Goal: Navigation & Orientation: Understand site structure

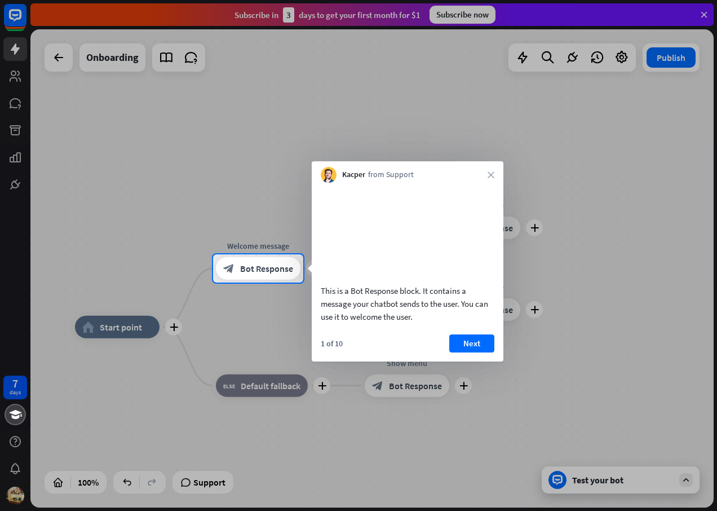
click at [702, 14] on div at bounding box center [358, 127] width 717 height 254
click at [54, 56] on div at bounding box center [358, 127] width 717 height 254
click at [489, 175] on icon "close" at bounding box center [490, 174] width 7 height 7
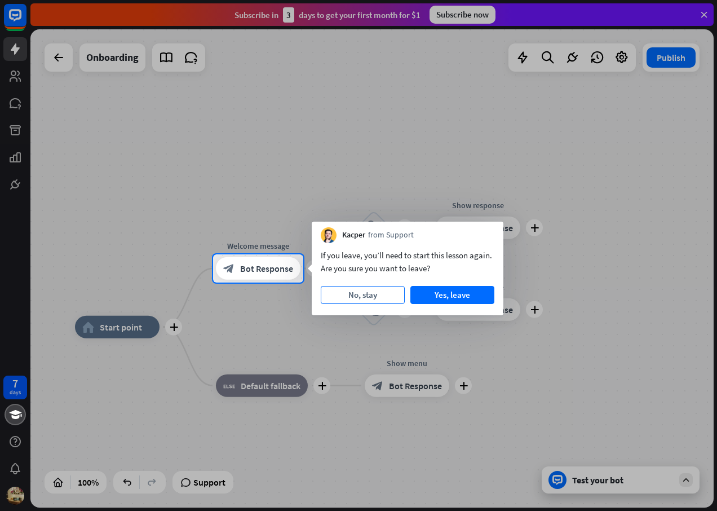
click at [357, 291] on button "No, stay" at bounding box center [363, 295] width 84 height 18
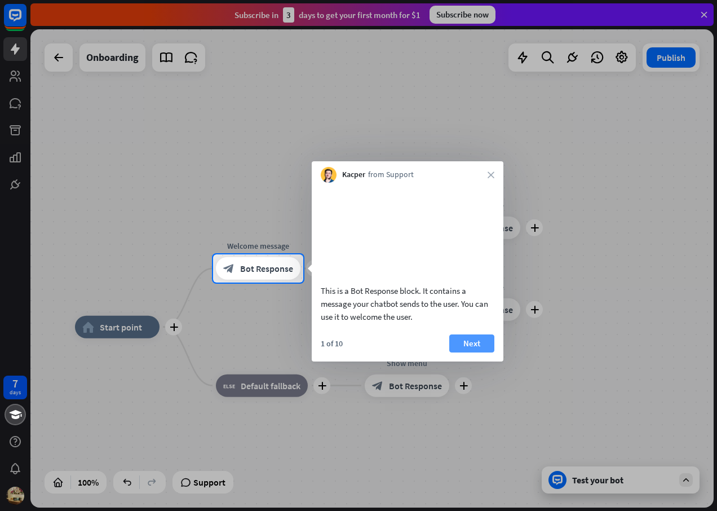
click at [467, 352] on button "Next" at bounding box center [471, 343] width 45 height 18
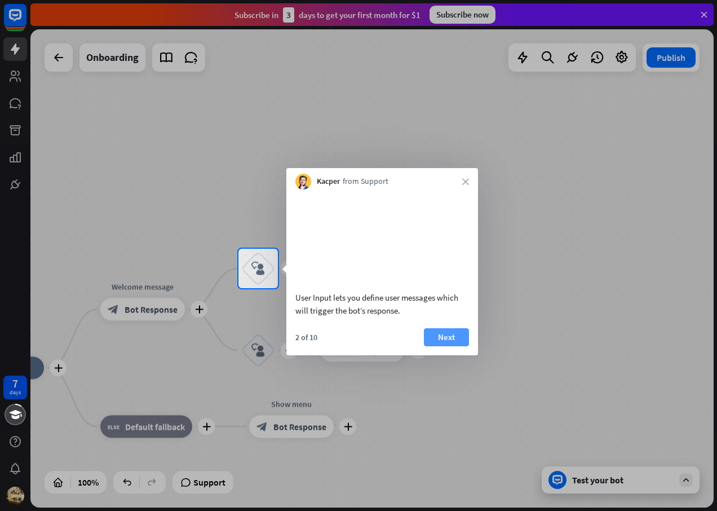
click at [453, 346] on button "Next" at bounding box center [446, 337] width 45 height 18
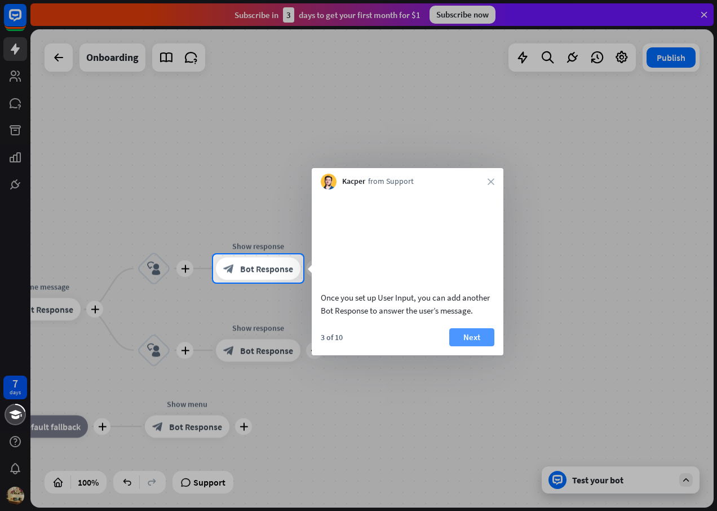
click at [464, 346] on button "Next" at bounding box center [471, 337] width 45 height 18
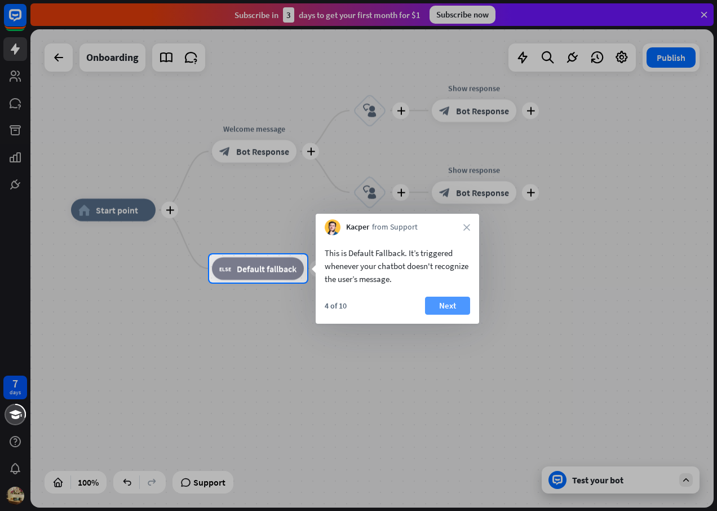
click at [454, 308] on button "Next" at bounding box center [447, 305] width 45 height 18
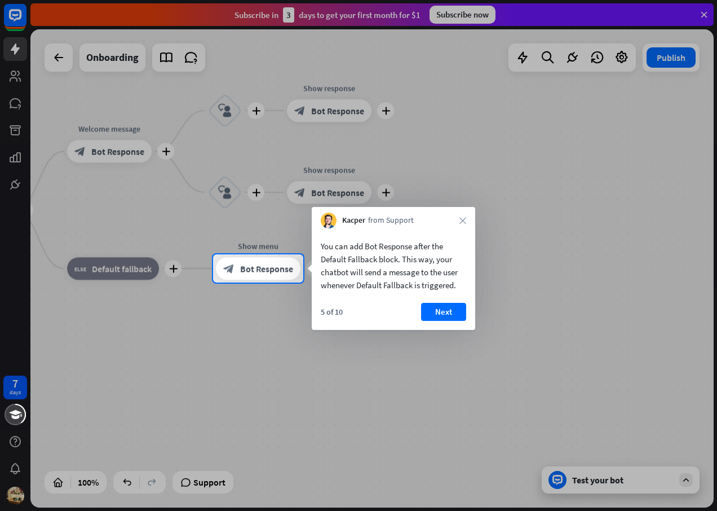
click at [454, 308] on button "Next" at bounding box center [443, 312] width 45 height 18
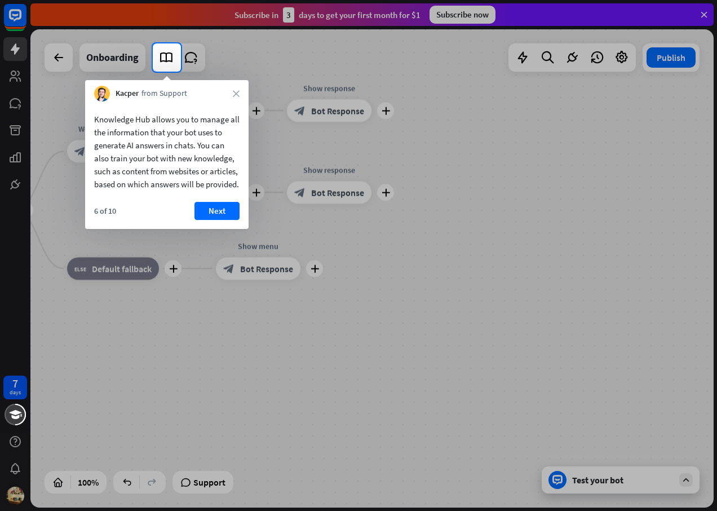
click at [234, 99] on div "Kacper from Support close" at bounding box center [166, 90] width 163 height 21
click at [237, 94] on icon "close" at bounding box center [236, 93] width 7 height 7
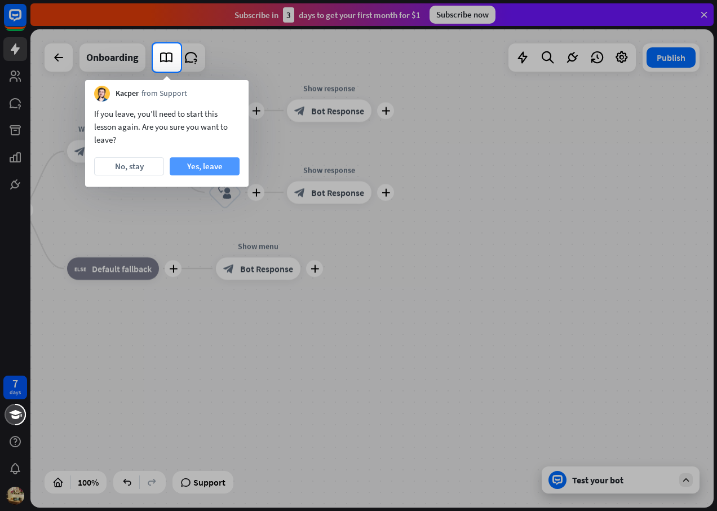
click at [229, 166] on button "Yes, leave" at bounding box center [205, 166] width 70 height 18
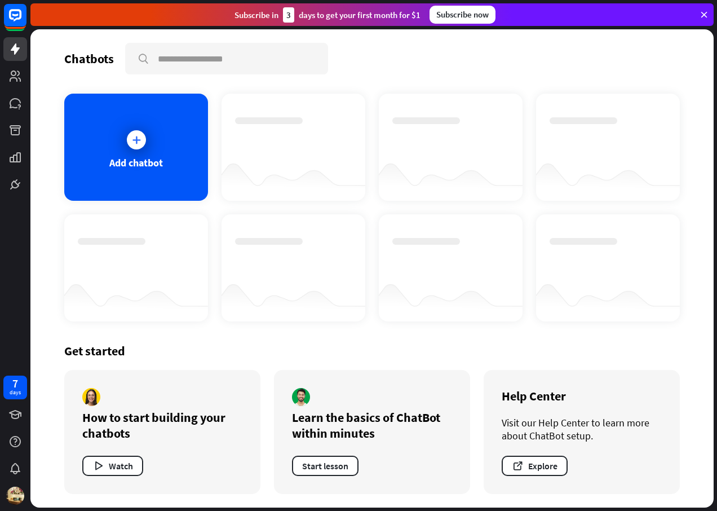
click at [701, 10] on icon at bounding box center [704, 15] width 10 height 10
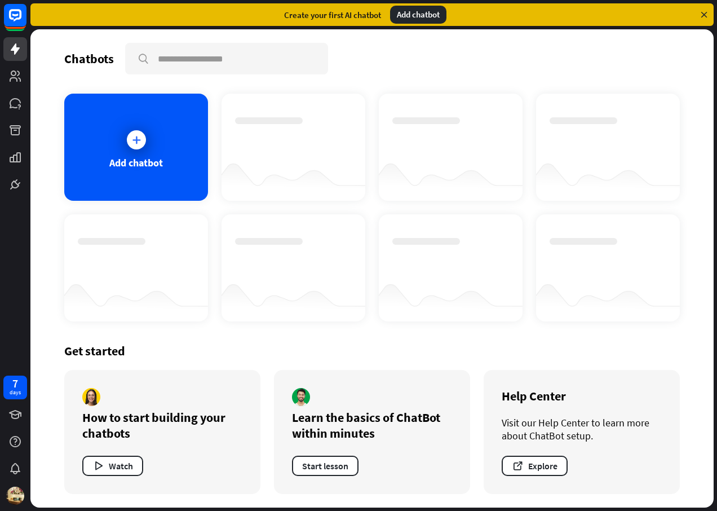
click at [341, 19] on div "Create your first AI chatbot" at bounding box center [332, 15] width 97 height 11
click at [172, 17] on div "Create your first AI chatbot Add chatbot" at bounding box center [371, 14] width 683 height 23
click at [86, 60] on div "Chatbots" at bounding box center [89, 59] width 50 height 16
click at [139, 142] on icon at bounding box center [136, 139] width 11 height 11
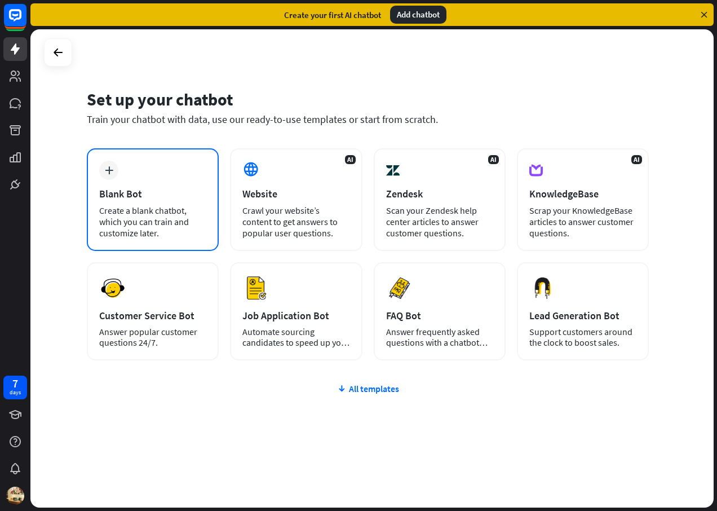
click at [155, 194] on div "Blank Bot" at bounding box center [152, 193] width 107 height 13
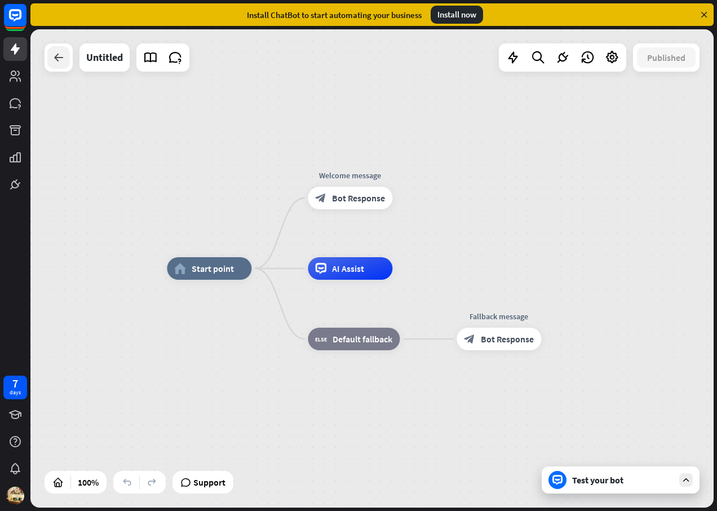
click at [52, 56] on icon at bounding box center [59, 58] width 14 height 14
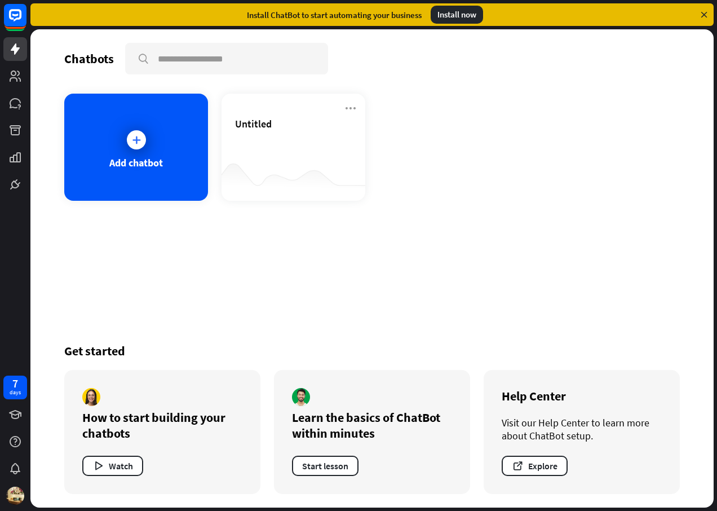
click at [700, 12] on icon at bounding box center [704, 15] width 10 height 10
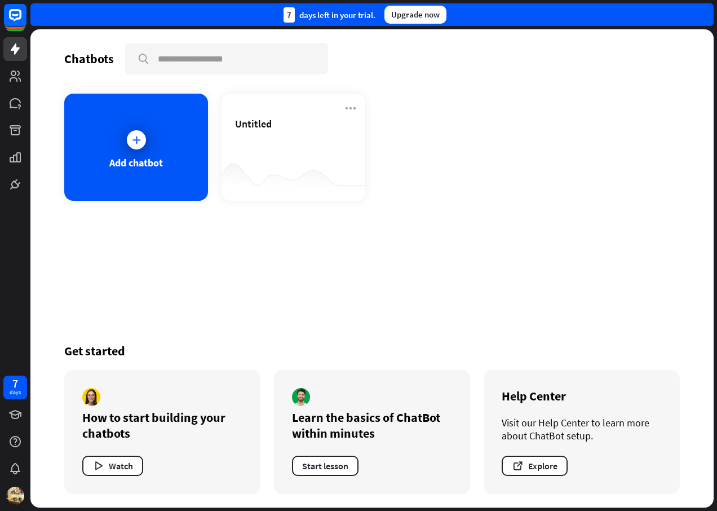
click at [700, 12] on div "7 days left in your trial. Upgrade now" at bounding box center [371, 14] width 683 height 23
click at [10, 11] on icon at bounding box center [15, 15] width 14 height 14
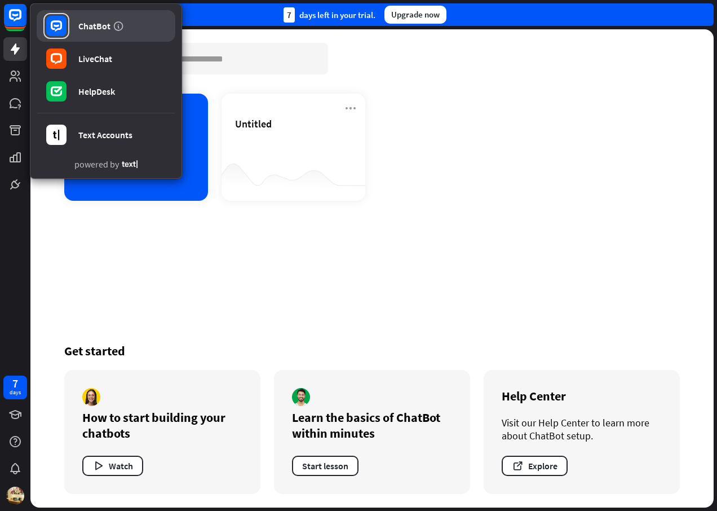
click at [93, 23] on div "ChatBot" at bounding box center [94, 25] width 32 height 11
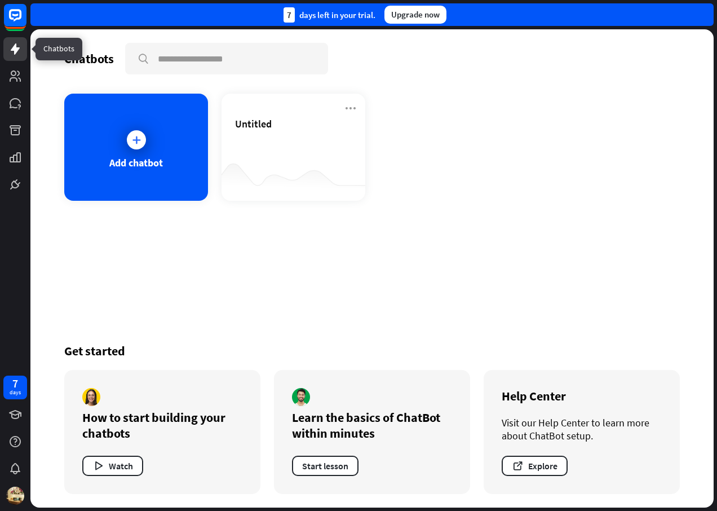
click at [7, 55] on link at bounding box center [15, 49] width 24 height 24
click at [19, 50] on icon at bounding box center [15, 49] width 14 height 14
click at [8, 76] on icon at bounding box center [15, 76] width 14 height 14
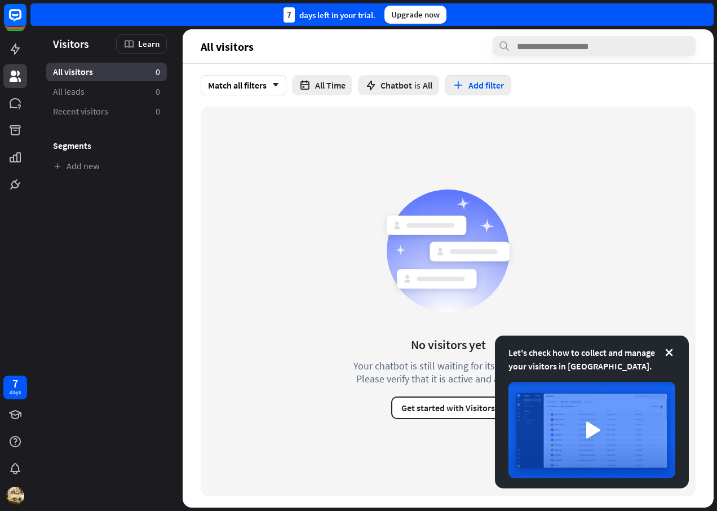
click at [458, 90] on icon "button" at bounding box center [458, 85] width 12 height 12
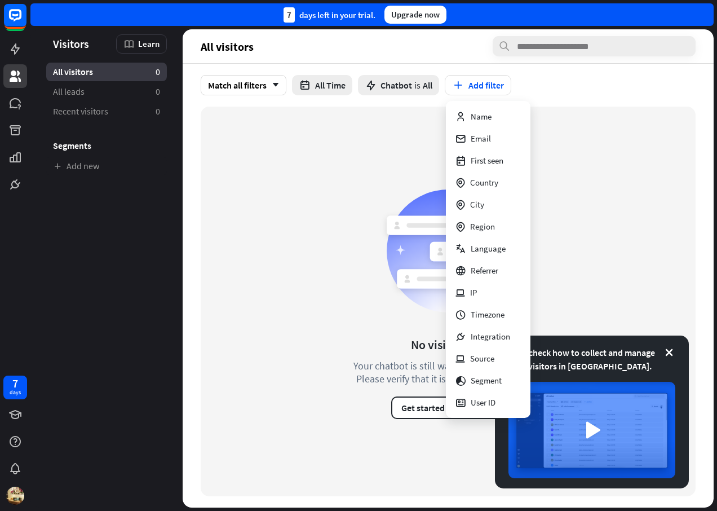
click at [326, 381] on div "No visitors yet Your chatbot is still waiting for its first visitor. Please ver…" at bounding box center [448, 301] width 495 height 389
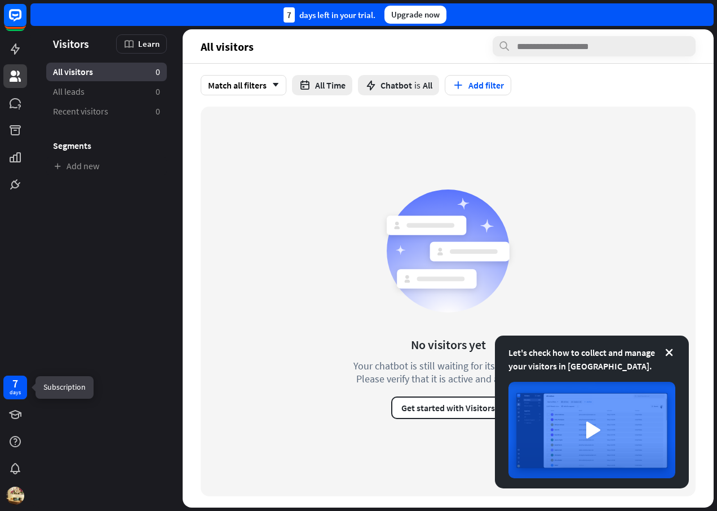
click at [17, 390] on div "days" at bounding box center [15, 392] width 11 height 8
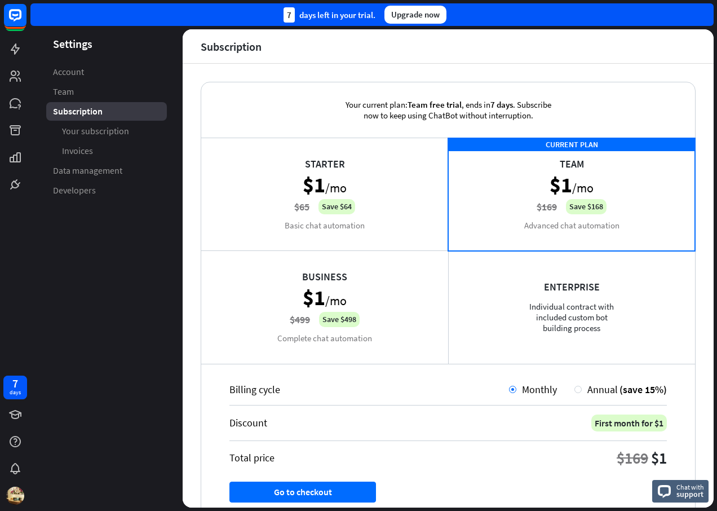
drag, startPoint x: 134, startPoint y: 292, endPoint x: 626, endPoint y: 16, distance: 564.4
click at [626, 16] on div "7 days left in your trial. Upgrade now" at bounding box center [371, 14] width 683 height 23
drag, startPoint x: 620, startPoint y: 15, endPoint x: 455, endPoint y: 32, distance: 166.0
click at [455, 32] on header "Subscription" at bounding box center [448, 46] width 531 height 34
click at [14, 392] on div "days" at bounding box center [15, 392] width 11 height 8
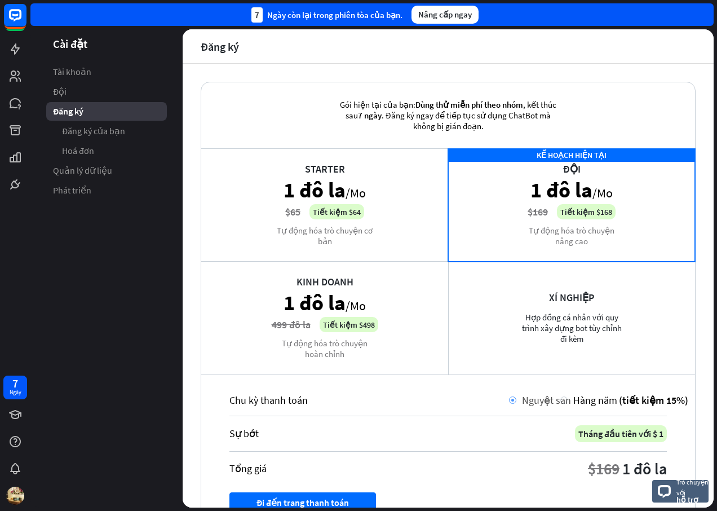
click at [522, 399] on span "Nguyệt san" at bounding box center [546, 399] width 49 height 13
click at [76, 71] on span "Tài khoản" at bounding box center [72, 72] width 38 height 12
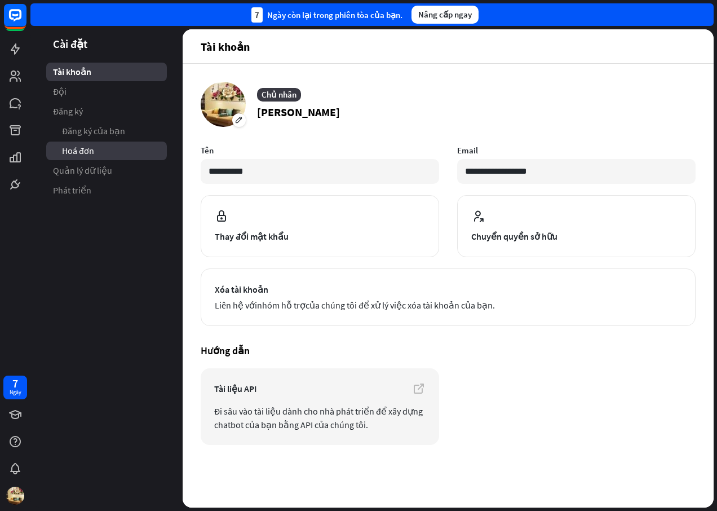
click at [76, 148] on span "Hoá đơn" at bounding box center [78, 151] width 32 height 12
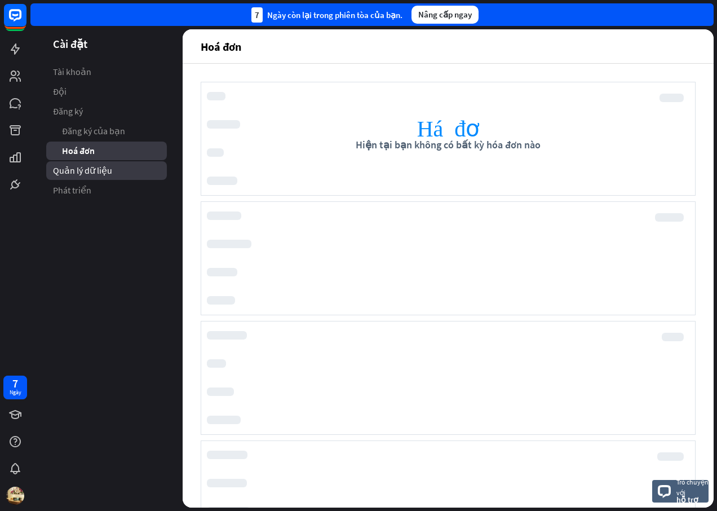
click at [73, 167] on span "Quản lý dữ liệu" at bounding box center [82, 171] width 59 height 12
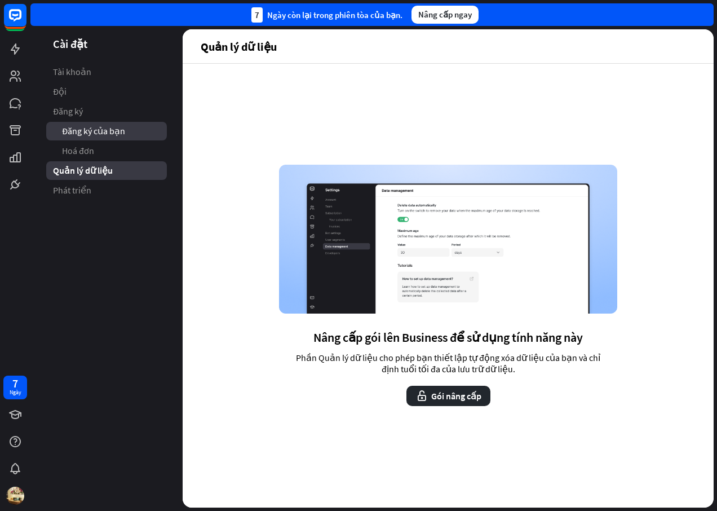
click at [84, 129] on span "Đăng ký của bạn" at bounding box center [93, 131] width 63 height 12
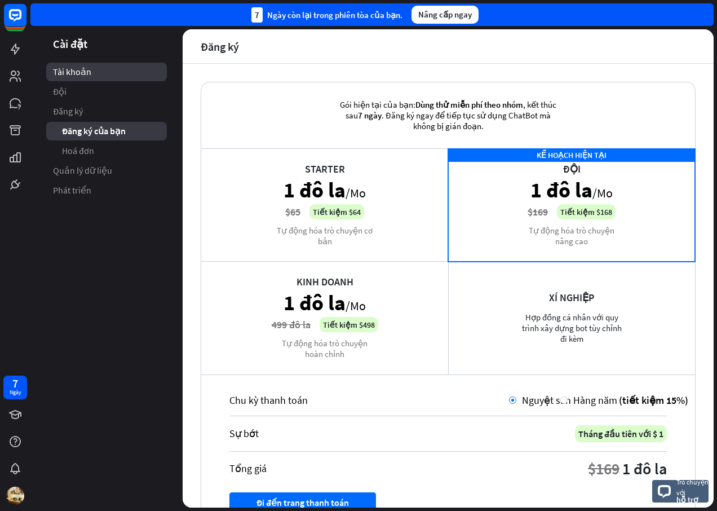
click at [71, 80] on link "Tài khoản" at bounding box center [106, 72] width 121 height 19
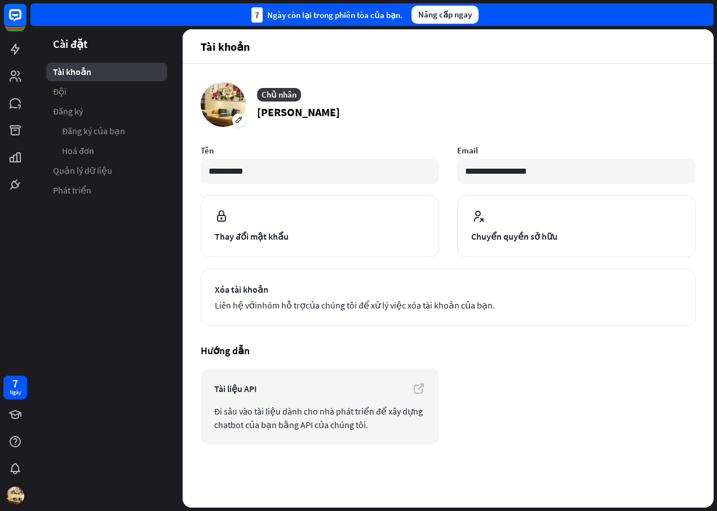
click at [77, 74] on span "Tài khoản" at bounding box center [72, 72] width 38 height 12
click at [419, 388] on icon at bounding box center [419, 388] width 14 height 14
click at [62, 90] on span "Đội" at bounding box center [60, 92] width 14 height 12
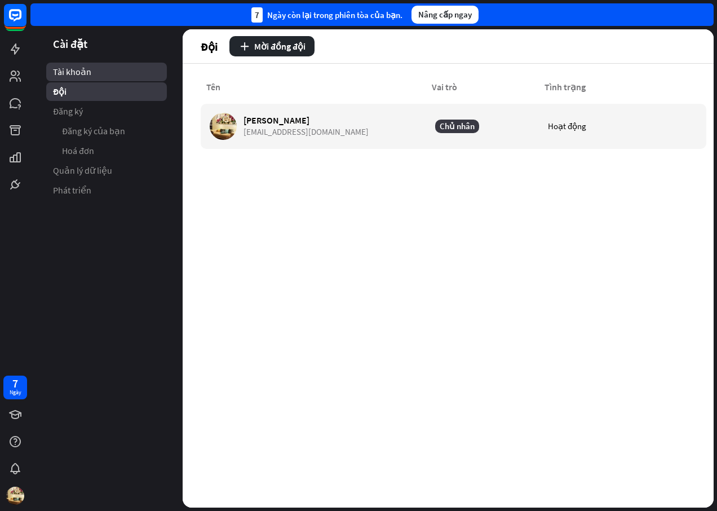
click at [76, 69] on span "Tài khoản" at bounding box center [72, 72] width 38 height 12
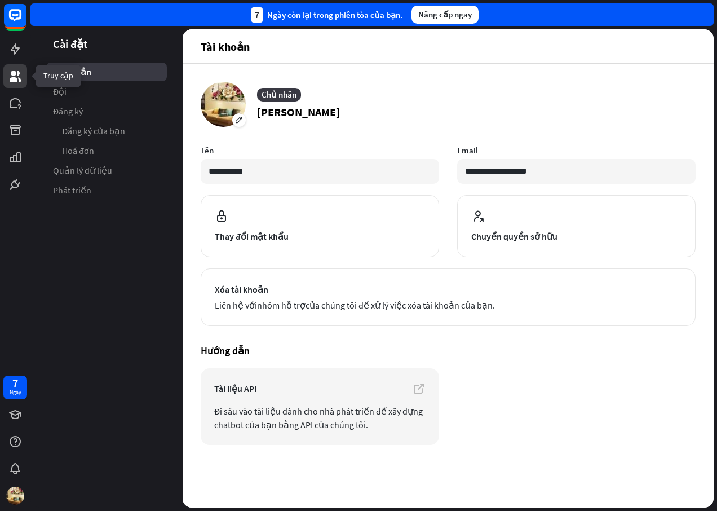
click at [18, 73] on icon at bounding box center [15, 76] width 14 height 14
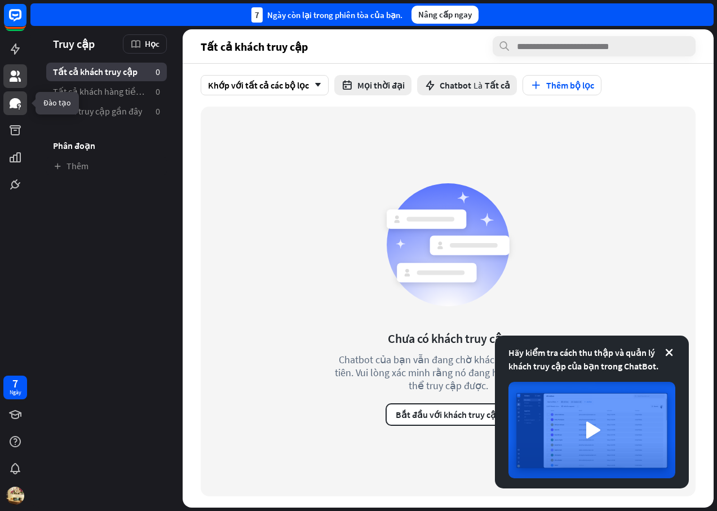
click at [17, 109] on icon at bounding box center [15, 103] width 14 height 14
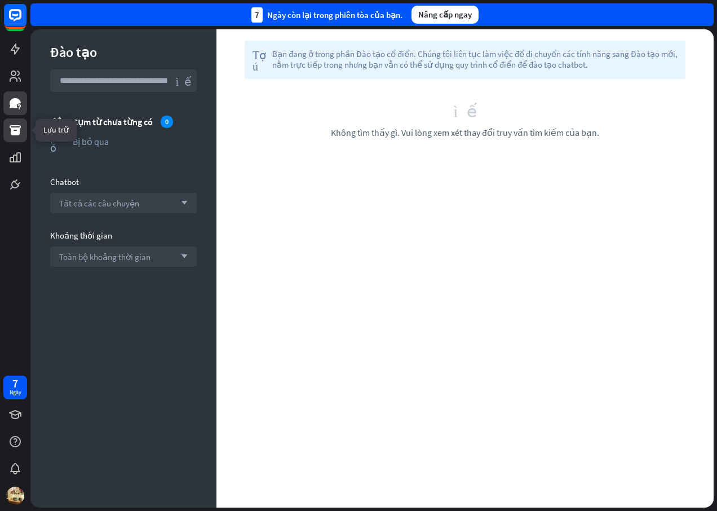
click at [11, 134] on icon at bounding box center [15, 130] width 11 height 10
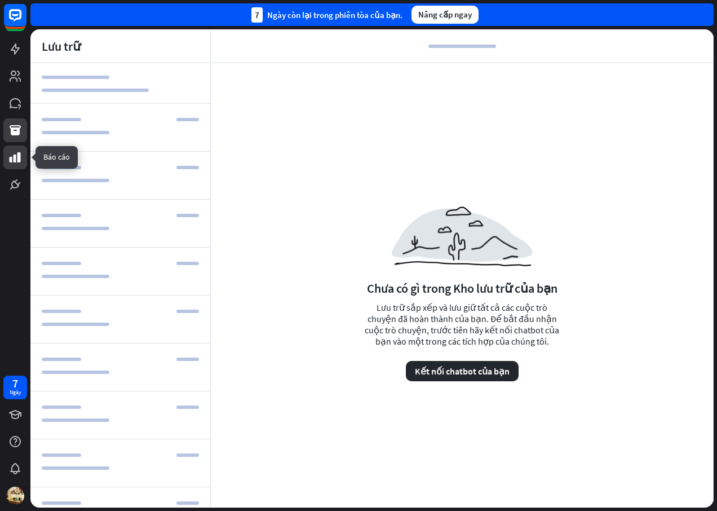
click at [18, 162] on icon at bounding box center [15, 157] width 11 height 10
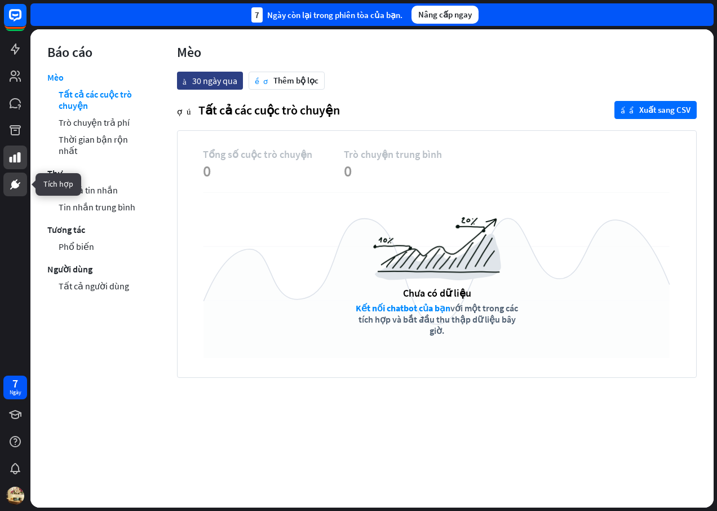
click at [18, 176] on link at bounding box center [15, 184] width 24 height 24
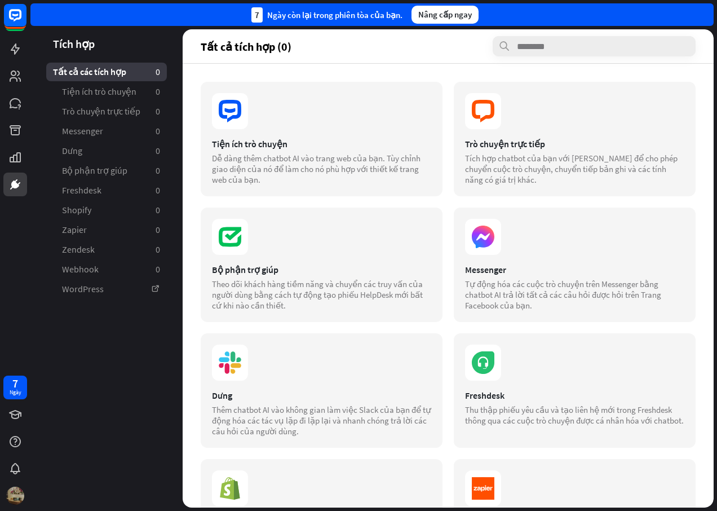
click at [8, 496] on img at bounding box center [15, 495] width 18 height 18
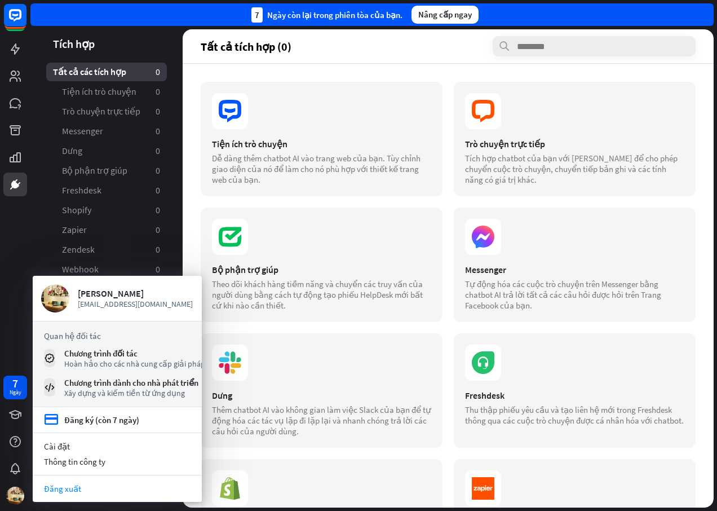
click at [48, 490] on link "Đăng xuất" at bounding box center [117, 488] width 169 height 15
